Goal: Entertainment & Leisure: Consume media (video, audio)

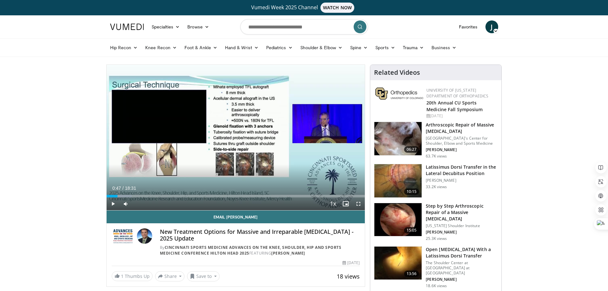
click at [113, 201] on span "Video Player" at bounding box center [113, 203] width 13 height 13
click at [127, 197] on span "Video Player" at bounding box center [125, 203] width 13 height 13
click at [127, 195] on div "Progress Bar" at bounding box center [127, 196] width 1 height 3
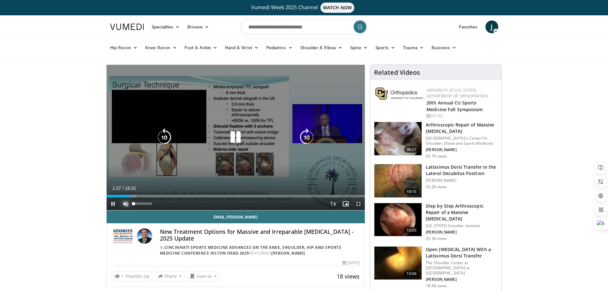
click at [127, 201] on span "Video Player" at bounding box center [125, 203] width 13 height 13
click at [141, 190] on div "Current Time 1:38 / Duration 18:31" at bounding box center [236, 188] width 258 height 6
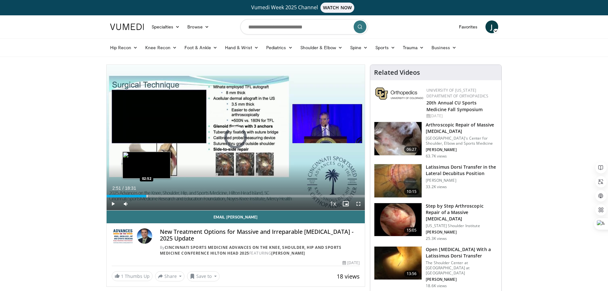
click at [146, 193] on div "Loaded : 14.39% 01:40 02:52" at bounding box center [236, 194] width 258 height 6
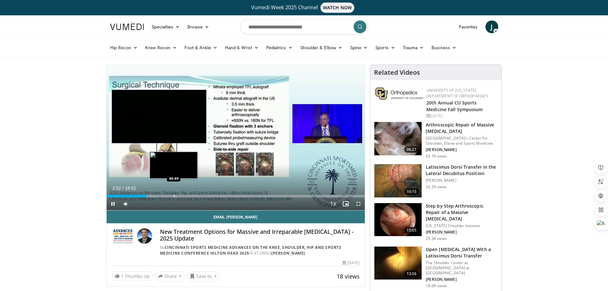
click at [174, 194] on div "Loaded : 19.79% 02:53 04:49" at bounding box center [236, 194] width 258 height 6
click at [184, 193] on div "Loaded : 32.12% 04:52 05:30" at bounding box center [236, 194] width 258 height 6
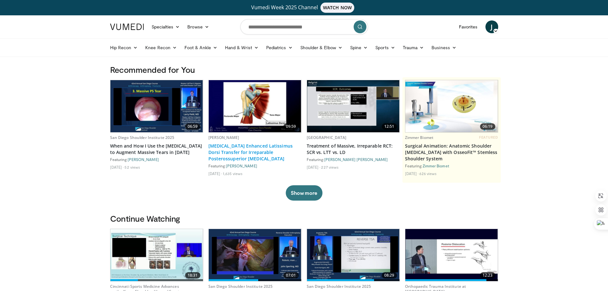
scroll to position [128, 0]
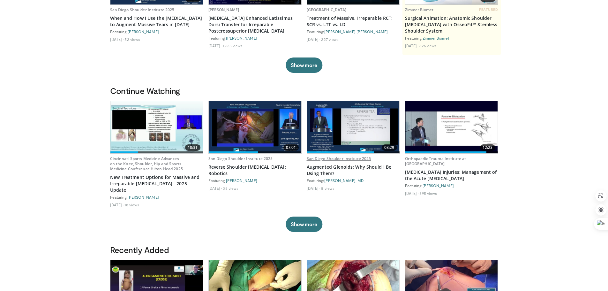
click at [359, 158] on link "San Diego Shoulder Institute 2025" at bounding box center [339, 158] width 64 height 5
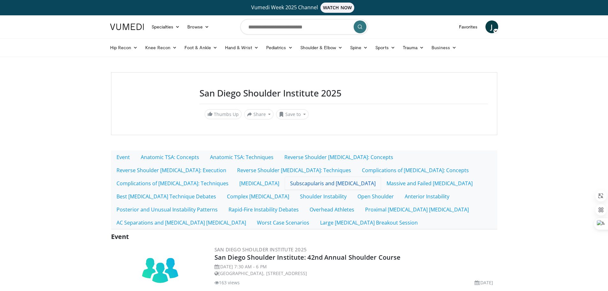
click at [285, 182] on link "Subscapularis and Biceps" at bounding box center [333, 182] width 96 height 13
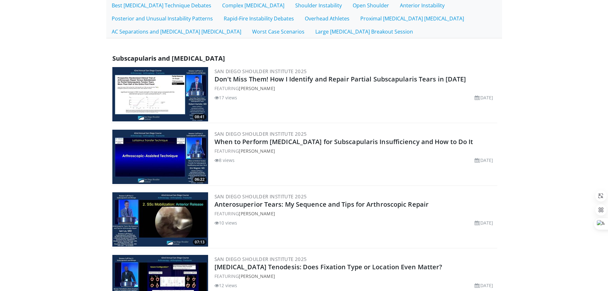
scroll to position [191, 0]
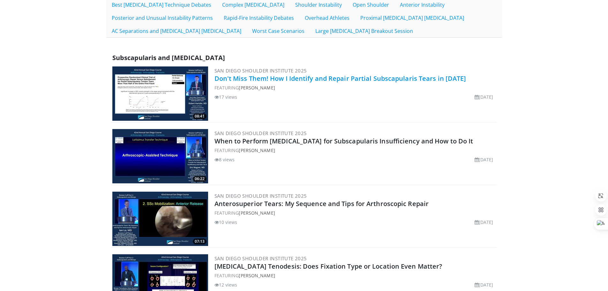
click at [309, 82] on link "Don't Miss Them! How I Identify and Repair Partial Subscapularis Tears in 2025" at bounding box center [340, 78] width 252 height 9
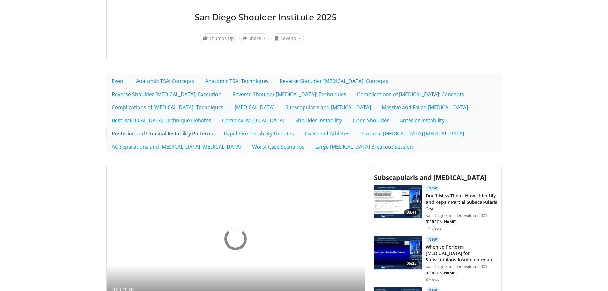
scroll to position [191, 0]
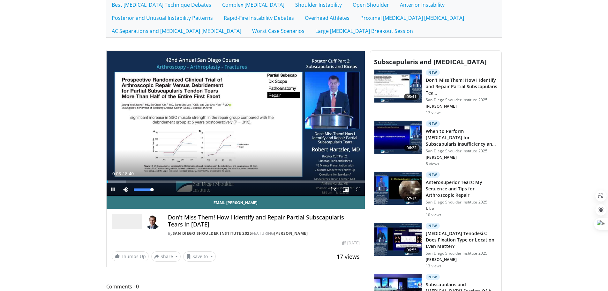
drag, startPoint x: 147, startPoint y: 190, endPoint x: 157, endPoint y: 190, distance: 9.9
click at [157, 190] on div "Mute 100%" at bounding box center [141, 189] width 45 height 13
